Goal: Information Seeking & Learning: Learn about a topic

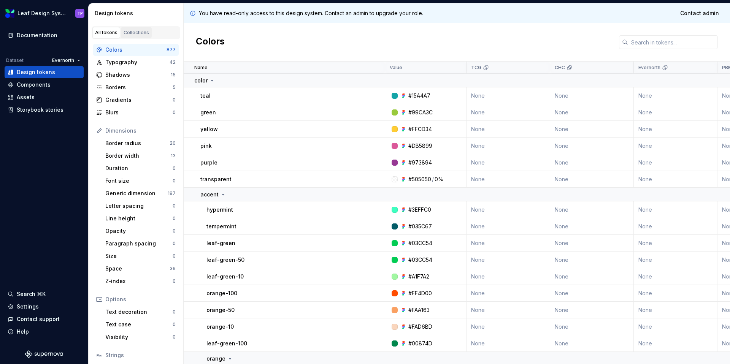
click at [145, 30] on div "Collections" at bounding box center [135, 33] width 25 height 6
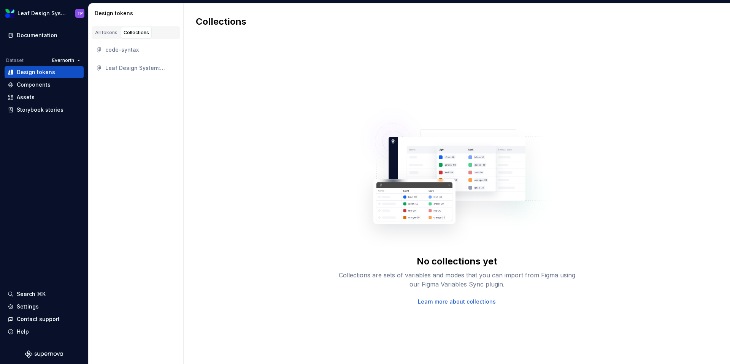
click at [128, 67] on div "Leaf Design System: Tokens" at bounding box center [140, 68] width 70 height 8
click at [108, 32] on div "All tokens" at bounding box center [106, 33] width 22 height 6
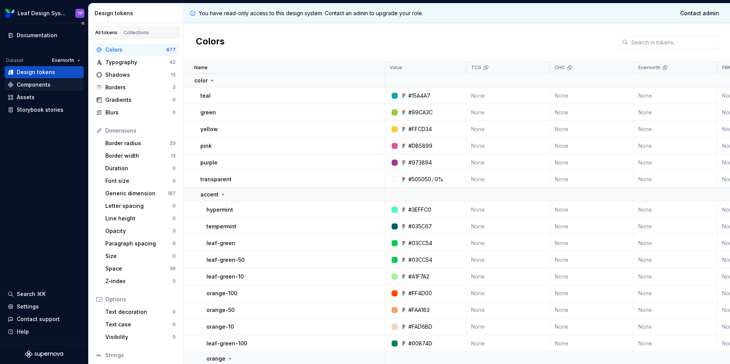
click at [42, 84] on div "Components" at bounding box center [34, 85] width 34 height 8
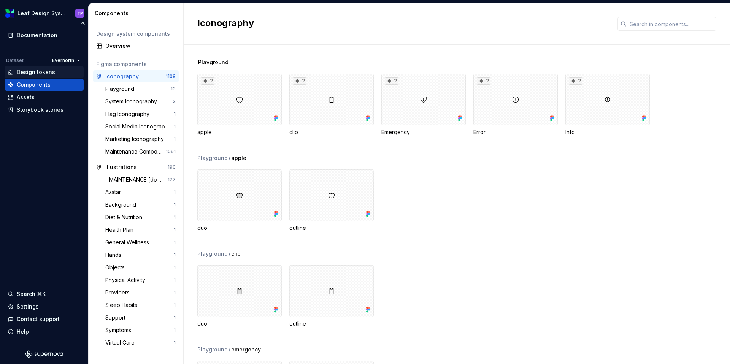
click at [35, 70] on div "Design tokens" at bounding box center [36, 72] width 38 height 8
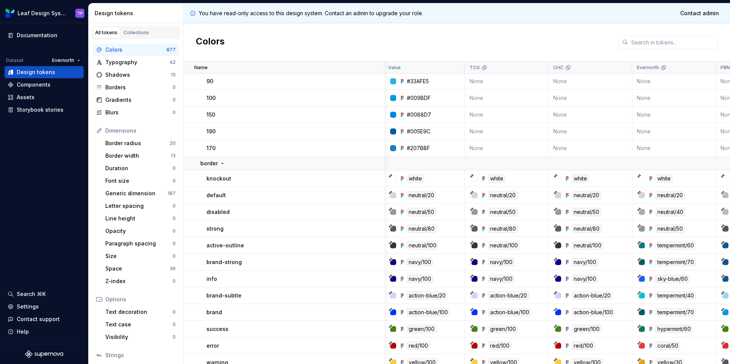
scroll to position [1140, 2]
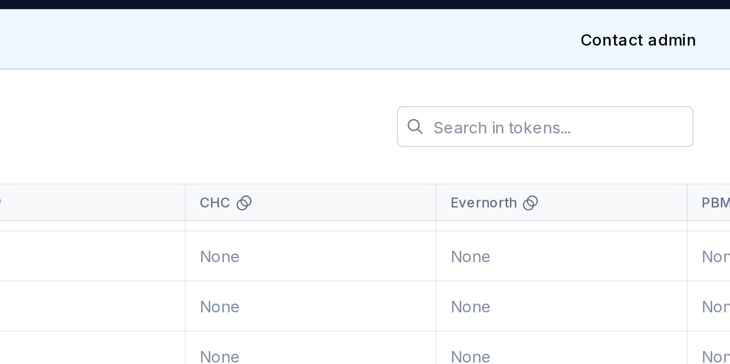
click at [709, 13] on div "You have read-only access to this design system. Contact an admin to upgrade yo…" at bounding box center [457, 183] width 546 height 361
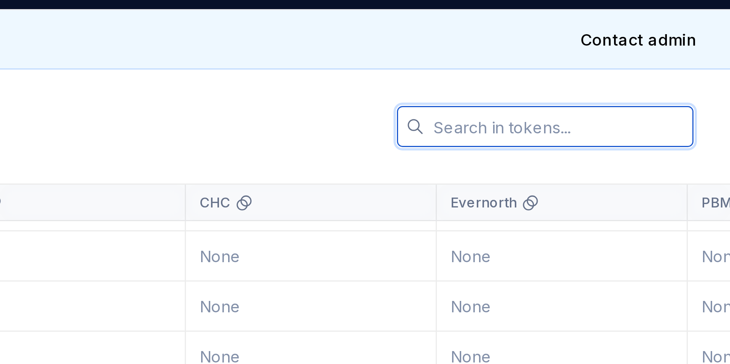
click at [671, 44] on input "text" at bounding box center [673, 42] width 90 height 14
paste input "E6EFF1"
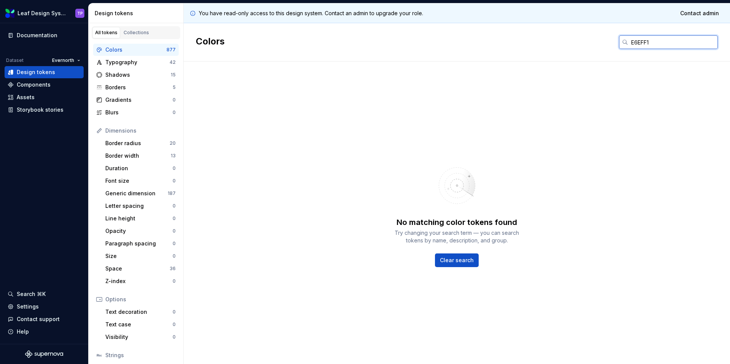
click at [630, 42] on input "E6EFF1" at bounding box center [673, 42] width 90 height 14
click at [662, 40] on input "#E6EFF1" at bounding box center [673, 42] width 90 height 14
type input "#E6EFF1"
click at [462, 258] on span "Clear search" at bounding box center [457, 260] width 34 height 8
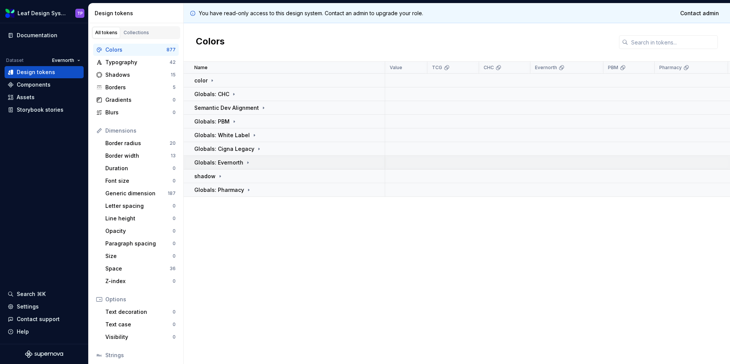
click at [211, 162] on p "Globals: Evernorth" at bounding box center [218, 163] width 49 height 8
click at [210, 177] on p "color" at bounding box center [206, 177] width 13 height 8
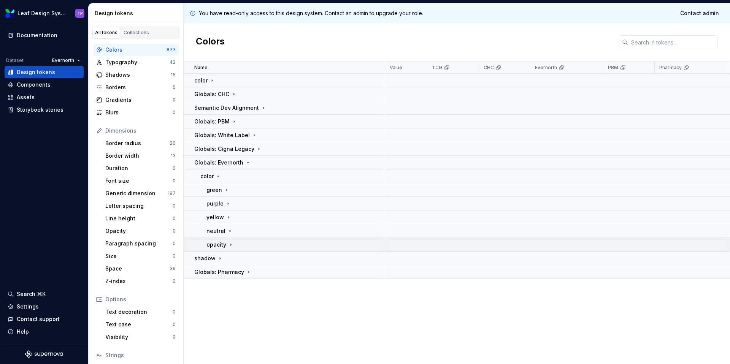
click at [220, 245] on p "opacity" at bounding box center [216, 245] width 20 height 8
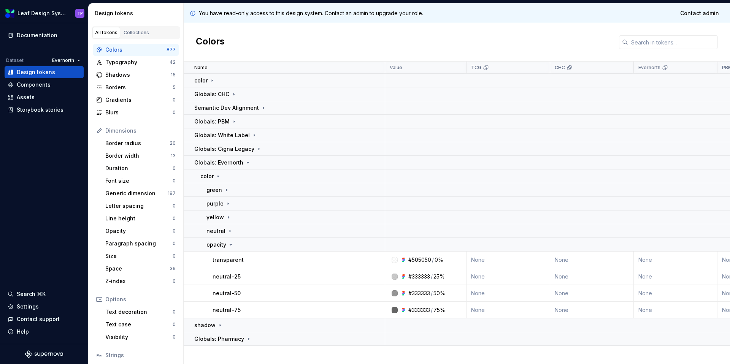
click at [121, 53] on div "Colors" at bounding box center [135, 50] width 61 height 8
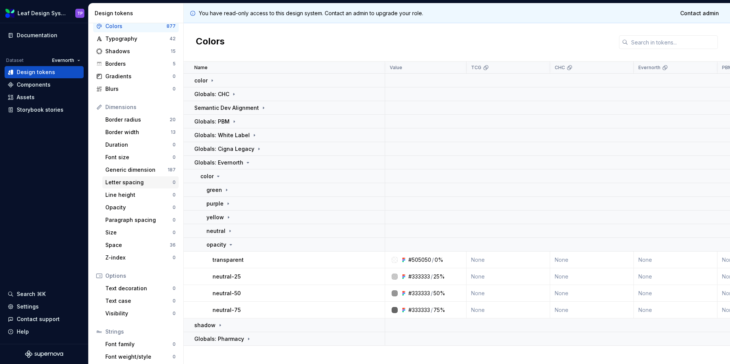
scroll to position [0, 0]
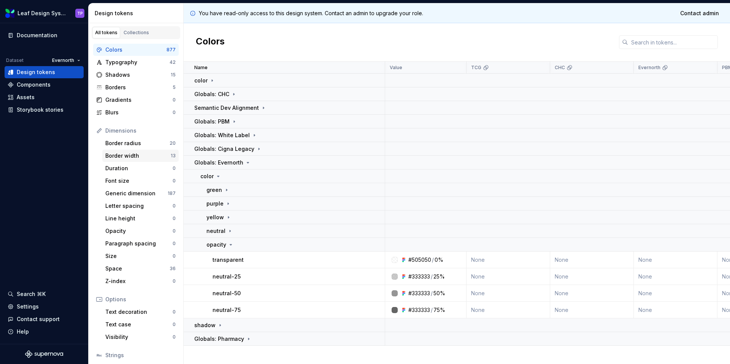
click at [136, 154] on div "Border width" at bounding box center [137, 156] width 65 height 8
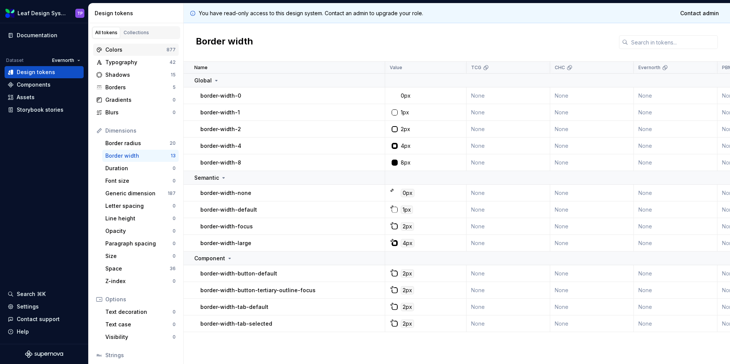
click at [130, 52] on div "Colors" at bounding box center [135, 50] width 61 height 8
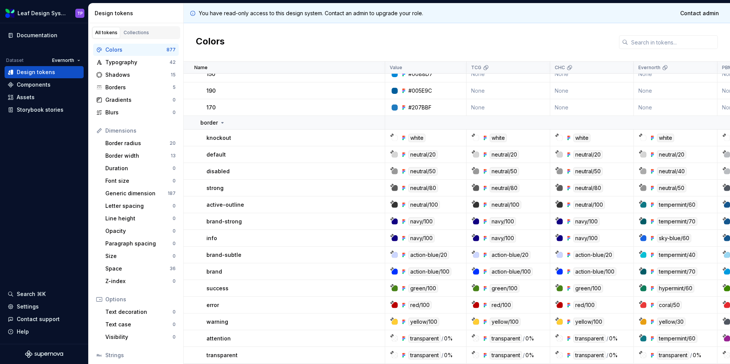
scroll to position [1202, 0]
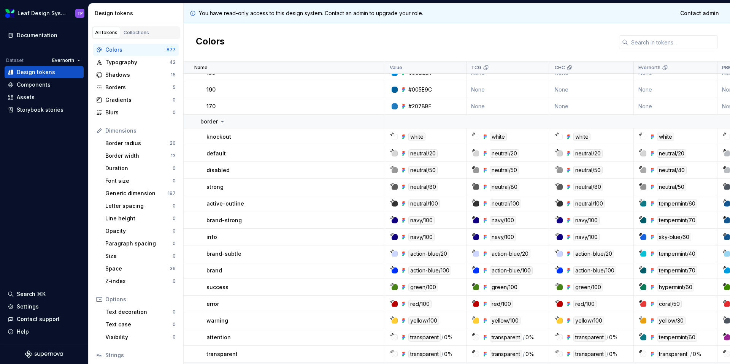
click at [643, 154] on div at bounding box center [643, 153] width 6 height 6
click at [640, 150] on icon at bounding box center [640, 150] width 3 height 3
click at [678, 155] on div "neutral/20" at bounding box center [671, 153] width 29 height 8
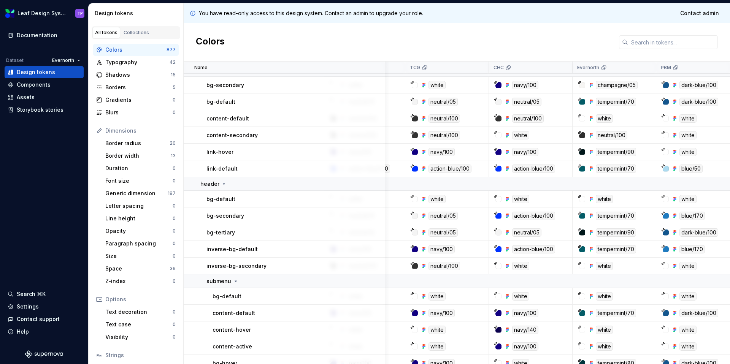
scroll to position [4572, 62]
click at [603, 215] on div "tempermint/70" at bounding box center [615, 216] width 40 height 8
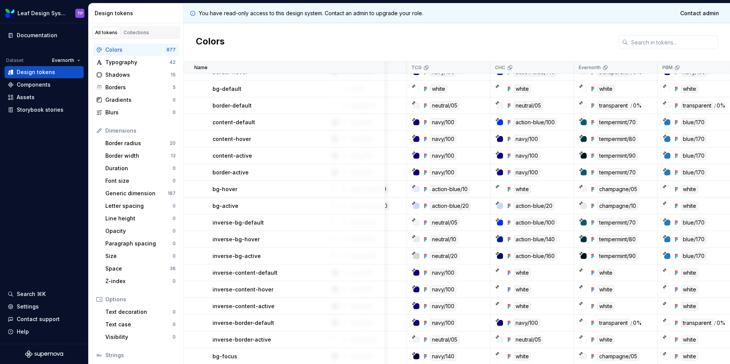
scroll to position [5248, 60]
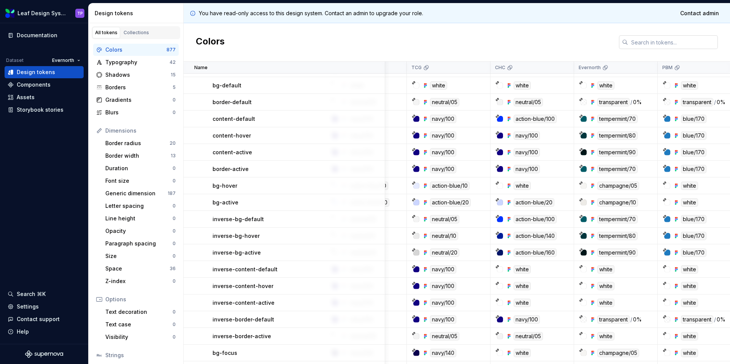
click at [636, 42] on input "text" at bounding box center [673, 42] width 90 height 14
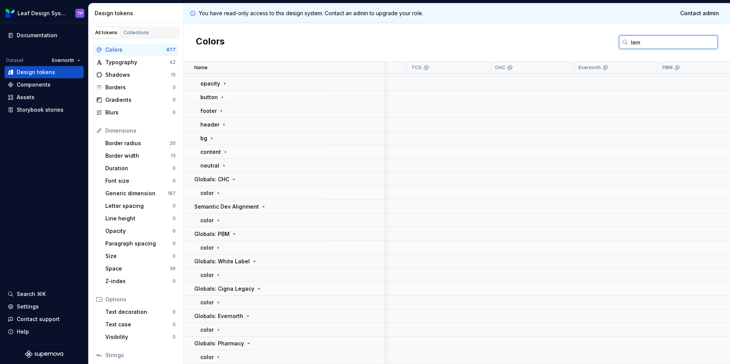
scroll to position [0, 60]
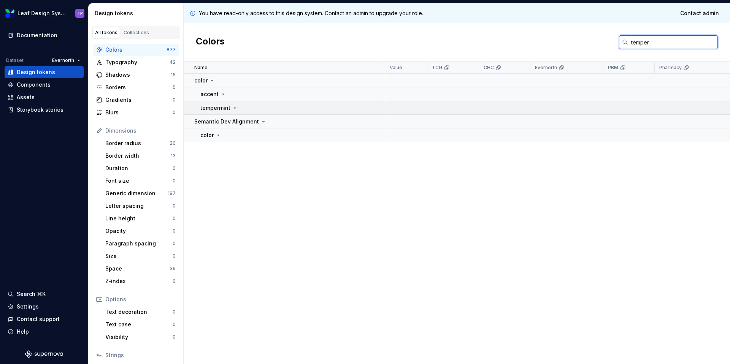
type input "temper"
click at [234, 105] on icon at bounding box center [235, 108] width 6 height 6
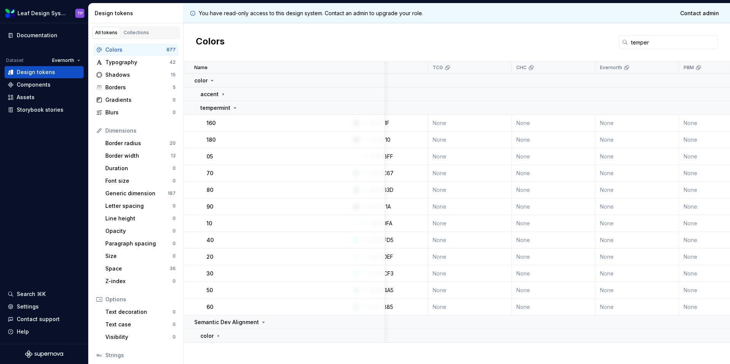
scroll to position [0, 0]
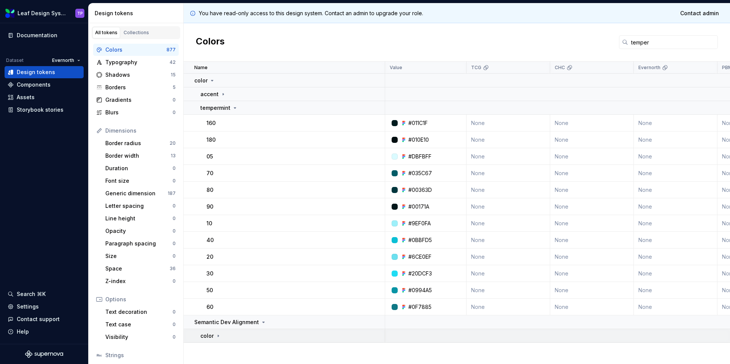
click at [221, 335] on div "color" at bounding box center [292, 336] width 184 height 8
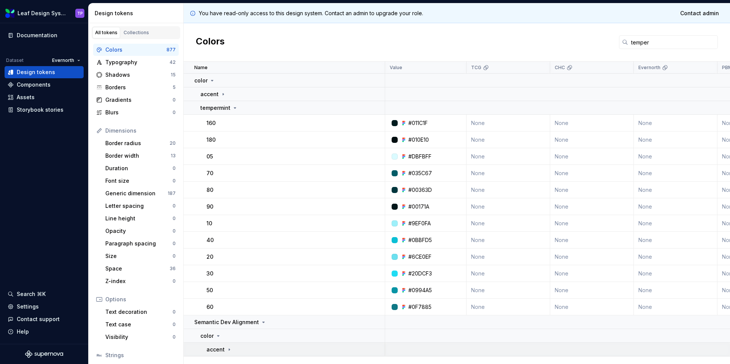
click at [229, 347] on icon at bounding box center [229, 350] width 6 height 6
click at [224, 94] on icon at bounding box center [223, 94] width 6 height 6
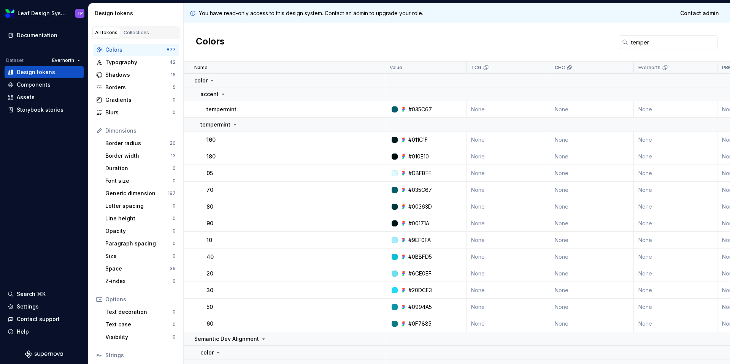
click at [226, 110] on p "tempermint" at bounding box center [221, 110] width 30 height 8
drag, startPoint x: 661, startPoint y: 43, endPoint x: 596, endPoint y: 47, distance: 65.1
click at [596, 47] on div "Colors temper" at bounding box center [457, 42] width 546 height 38
drag, startPoint x: 596, startPoint y: 47, endPoint x: 599, endPoint y: 44, distance: 4.6
click at [596, 47] on div "Colors temper" at bounding box center [457, 42] width 546 height 38
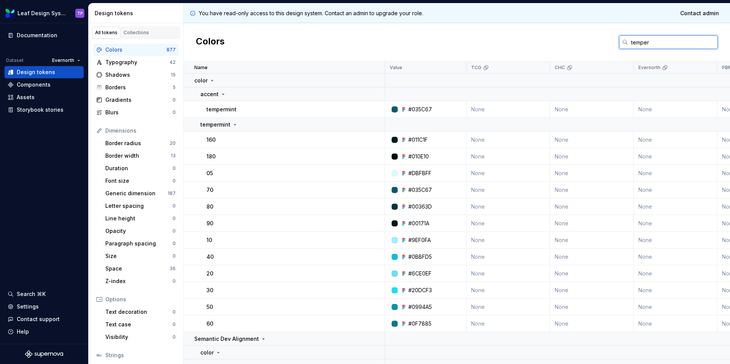
click at [663, 42] on input "temper" at bounding box center [673, 42] width 90 height 14
drag, startPoint x: 659, startPoint y: 41, endPoint x: 618, endPoint y: 40, distance: 41.1
click at [619, 40] on div "temper" at bounding box center [668, 42] width 99 height 14
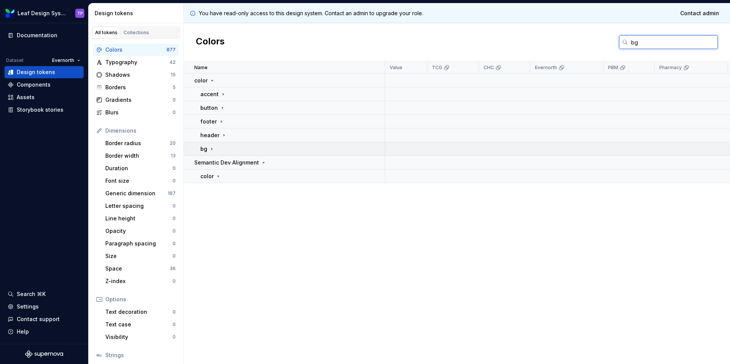
type input "bg"
click at [212, 149] on icon at bounding box center [212, 149] width 6 height 6
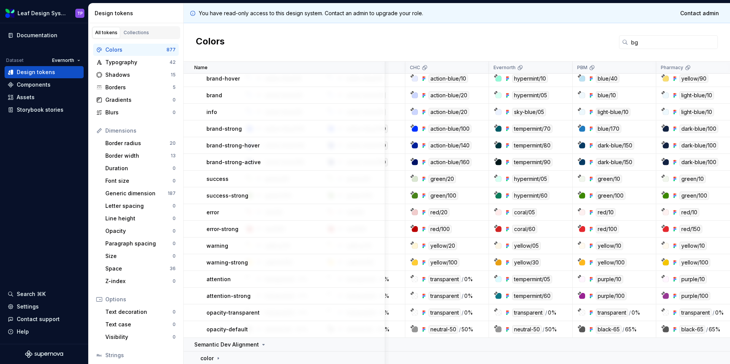
scroll to position [254, 145]
click at [216, 277] on p "attention" at bounding box center [218, 278] width 24 height 8
